Goal: Task Accomplishment & Management: Use online tool/utility

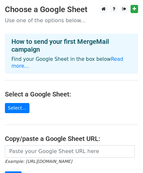
scroll to position [65, 0]
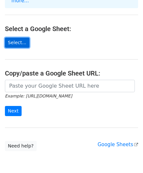
click at [15, 44] on link "Select..." at bounding box center [17, 43] width 24 height 10
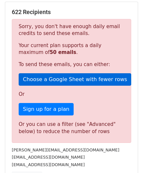
scroll to position [123, 0]
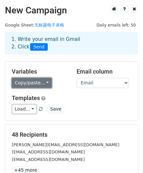
click at [35, 83] on link "Copy/paste..." at bounding box center [32, 83] width 40 height 10
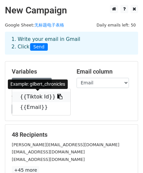
click at [57, 95] on icon at bounding box center [59, 96] width 5 height 5
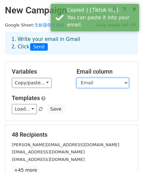
click at [102, 83] on select "Tiktok Id Email" at bounding box center [102, 83] width 52 height 10
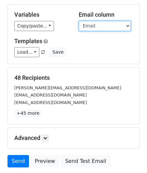
scroll to position [57, 0]
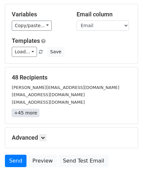
click at [33, 112] on link "+45 more" at bounding box center [25, 113] width 27 height 8
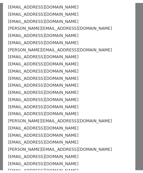
scroll to position [0, 0]
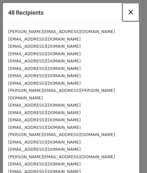
click at [128, 13] on span "×" at bounding box center [131, 12] width 7 height 9
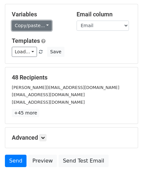
click at [32, 25] on link "Copy/paste..." at bounding box center [32, 26] width 40 height 10
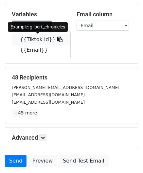
click at [33, 39] on link "{{Tiktok Id}}" at bounding box center [41, 39] width 58 height 10
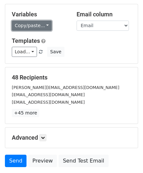
click at [23, 24] on link "Copy/paste..." at bounding box center [32, 26] width 40 height 10
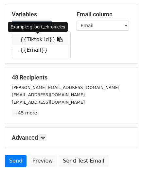
click at [57, 39] on icon at bounding box center [59, 39] width 5 height 5
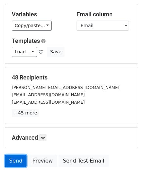
click at [16, 158] on link "Send" at bounding box center [16, 160] width 22 height 12
